Goal: Check status

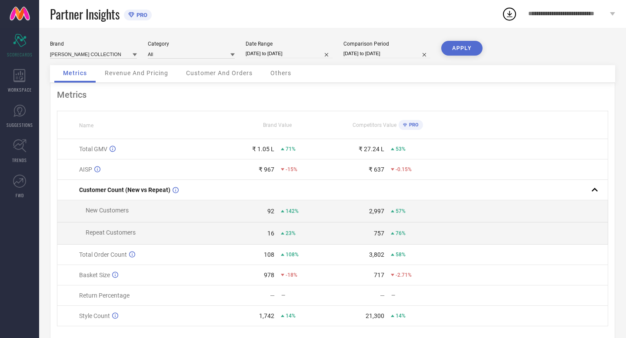
click at [310, 53] on input "[DATE] to [DATE]" at bounding box center [289, 53] width 87 height 9
select select "8"
select select "2025"
select select "9"
select select "2025"
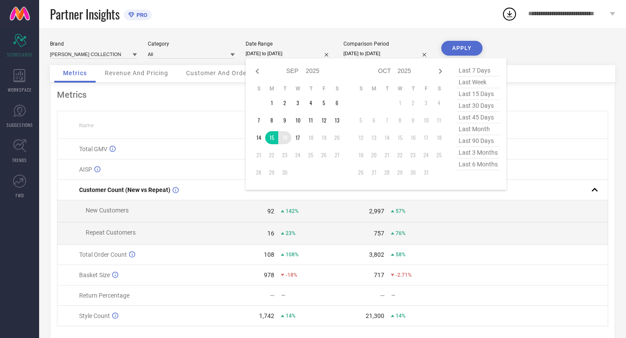
click at [285, 138] on td "16" at bounding box center [284, 137] width 13 height 13
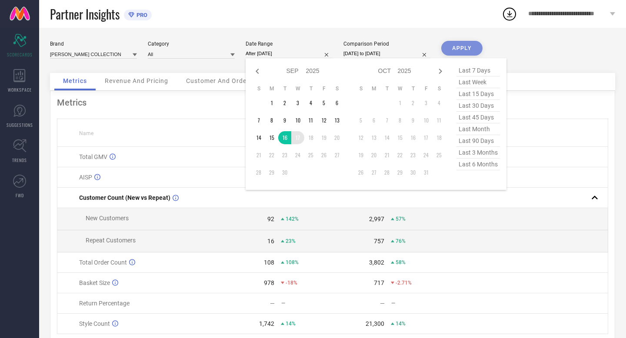
type input "16-09-2025 to 17-09-2025"
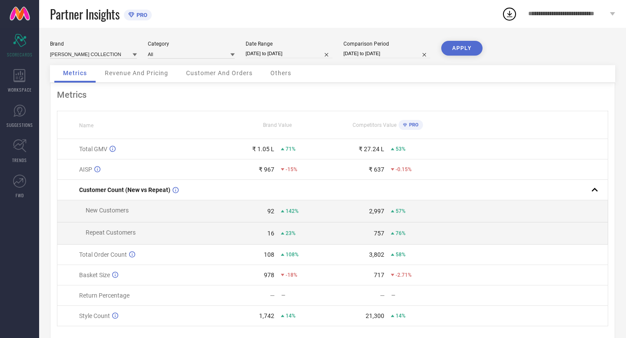
click at [403, 53] on input "[DATE] to [DATE]" at bounding box center [387, 53] width 87 height 9
select select "8"
select select "2024"
select select "9"
select select "2024"
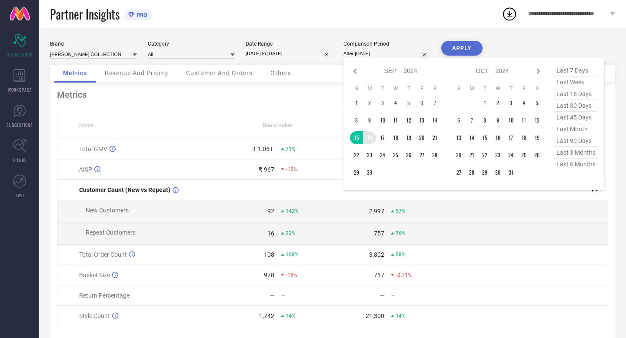
click at [371, 139] on td "16" at bounding box center [369, 137] width 13 height 13
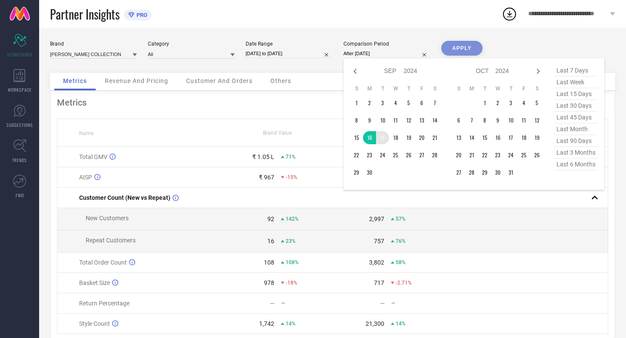
type input "16-09-2024 to 17-09-2024"
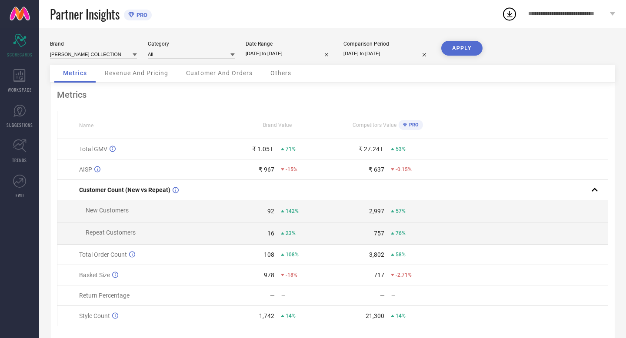
click at [452, 50] on button "APPLY" at bounding box center [461, 48] width 41 height 15
